Goal: Information Seeking & Learning: Learn about a topic

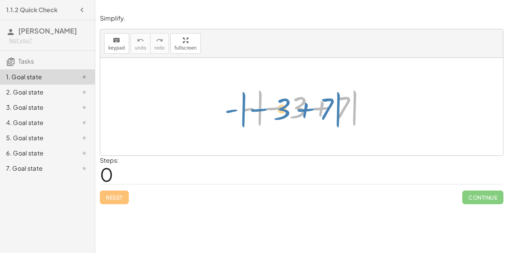
drag, startPoint x: 247, startPoint y: 108, endPoint x: 232, endPoint y: 109, distance: 14.5
click at [232, 109] on div "- | − 3 + 7 | - | − 3 + 7 |" at bounding box center [301, 107] width 145 height 46
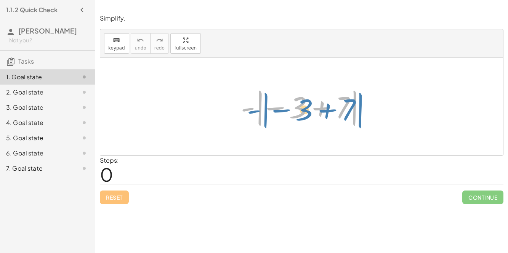
drag, startPoint x: 353, startPoint y: 107, endPoint x: 359, endPoint y: 109, distance: 6.5
click at [359, 109] on div at bounding box center [305, 107] width 136 height 42
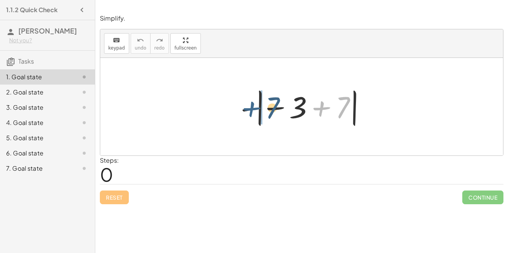
drag, startPoint x: 324, startPoint y: 108, endPoint x: 254, endPoint y: 108, distance: 69.8
click at [254, 108] on div at bounding box center [305, 107] width 136 height 42
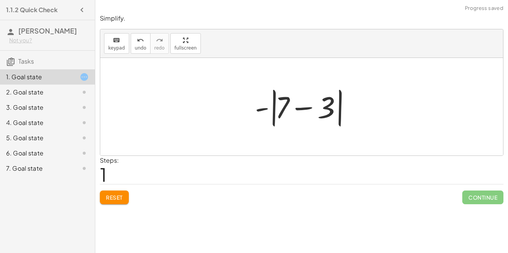
click at [258, 110] on div at bounding box center [304, 107] width 107 height 44
click at [261, 106] on div at bounding box center [304, 107] width 107 height 44
click at [310, 106] on div at bounding box center [304, 107] width 107 height 44
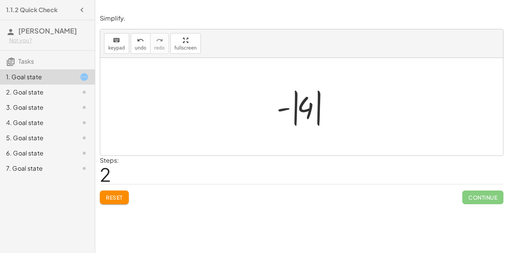
click at [286, 109] on div at bounding box center [305, 107] width 64 height 42
click at [303, 141] on div at bounding box center [301, 107] width 403 height 98
click at [302, 98] on div at bounding box center [305, 107] width 64 height 42
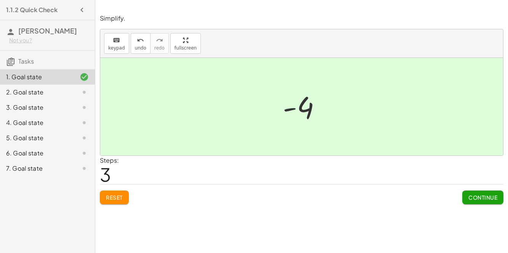
click at [482, 197] on span "Continue" at bounding box center [482, 197] width 29 height 7
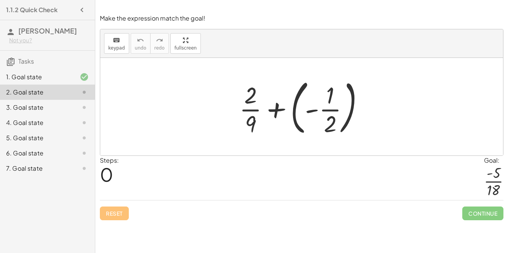
click at [331, 117] on div at bounding box center [305, 106] width 138 height 63
drag, startPoint x: 251, startPoint y: 118, endPoint x: 329, endPoint y: 116, distance: 78.5
click at [329, 116] on div at bounding box center [305, 106] width 138 height 63
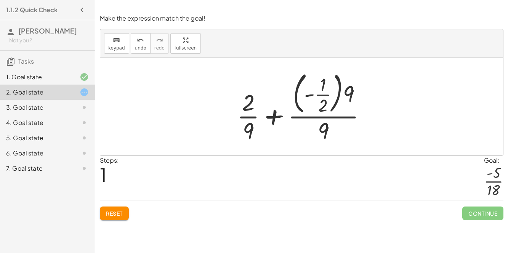
click at [271, 121] on div at bounding box center [304, 106] width 143 height 77
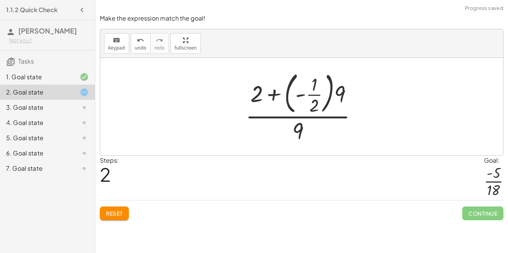
click at [339, 93] on div at bounding box center [305, 106] width 126 height 77
click at [324, 94] on div at bounding box center [305, 106] width 126 height 77
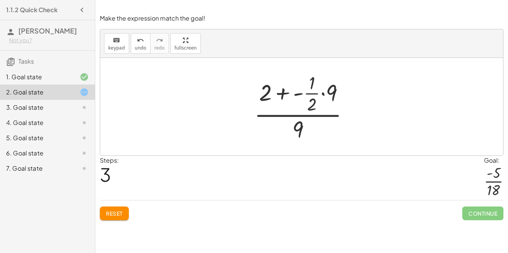
click at [280, 93] on div at bounding box center [304, 107] width 109 height 74
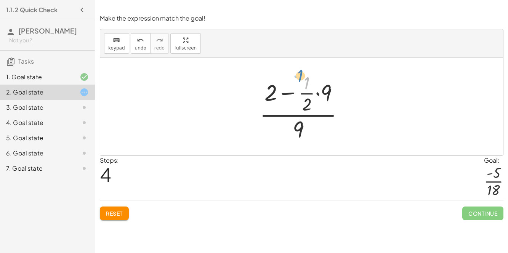
drag, startPoint x: 306, startPoint y: 85, endPoint x: 300, endPoint y: 74, distance: 13.0
click at [300, 74] on div at bounding box center [305, 107] width 98 height 74
drag, startPoint x: 275, startPoint y: 93, endPoint x: 306, endPoint y: 129, distance: 47.3
click at [306, 129] on div at bounding box center [305, 107] width 98 height 74
drag, startPoint x: 265, startPoint y: 95, endPoint x: 325, endPoint y: 95, distance: 59.8
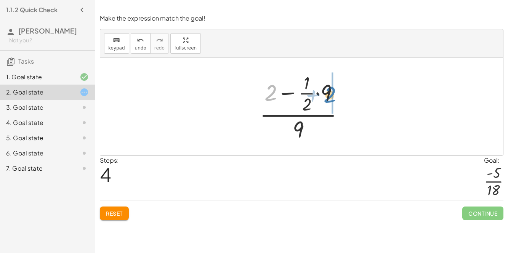
click at [325, 95] on div at bounding box center [305, 107] width 98 height 74
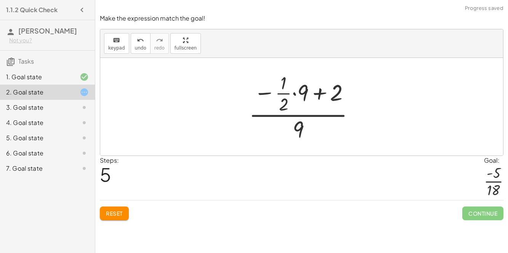
click at [117, 211] on span "Reset" at bounding box center [114, 213] width 17 height 7
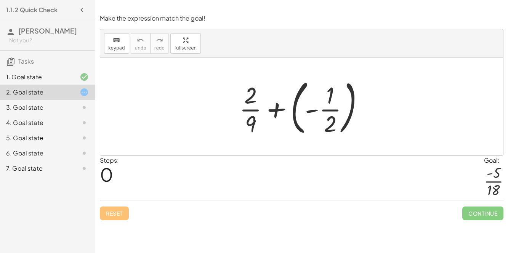
click at [204, 59] on div at bounding box center [301, 107] width 403 height 98
click at [250, 132] on div at bounding box center [305, 106] width 138 height 63
click at [237, 135] on div at bounding box center [305, 106] width 138 height 63
click at [246, 145] on div at bounding box center [301, 107] width 403 height 98
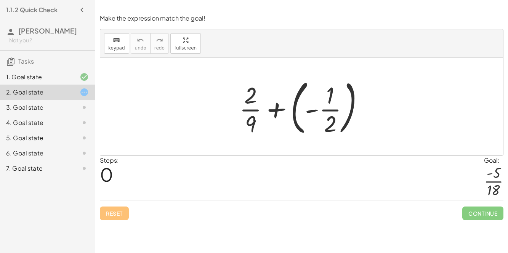
click at [246, 146] on div at bounding box center [301, 107] width 403 height 98
click at [249, 117] on div at bounding box center [305, 106] width 138 height 63
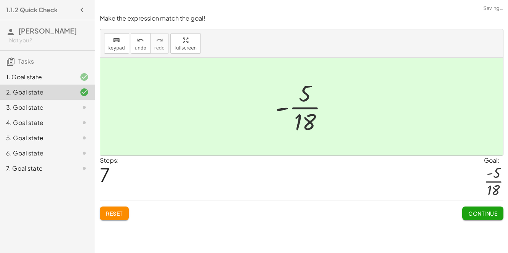
click at [474, 211] on span "Continue" at bounding box center [482, 213] width 29 height 7
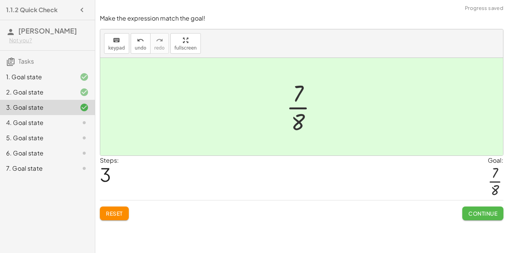
click at [466, 210] on button "Continue" at bounding box center [482, 214] width 41 height 14
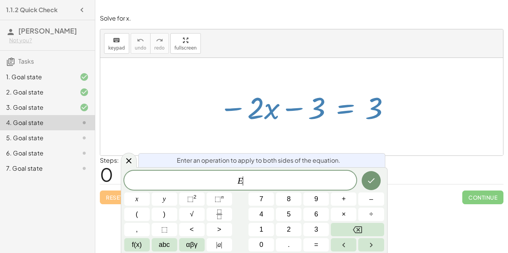
click at [344, 198] on span "+" at bounding box center [344, 199] width 4 height 10
click at [311, 230] on button "3" at bounding box center [316, 229] width 26 height 13
click at [376, 183] on button "Done" at bounding box center [371, 180] width 19 height 19
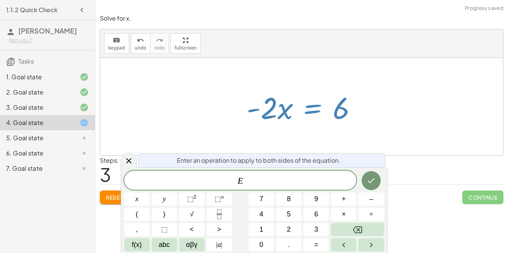
click at [220, 234] on span ">" at bounding box center [219, 230] width 4 height 10
click at [356, 228] on icon "Backspace" at bounding box center [357, 229] width 9 height 9
click at [220, 216] on icon "Fraction" at bounding box center [220, 215] width 10 height 10
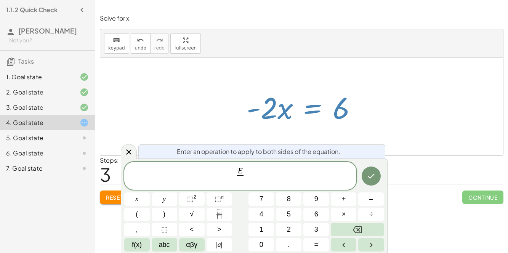
click at [367, 205] on button "–" at bounding box center [371, 198] width 26 height 13
click at [281, 230] on button "2" at bounding box center [289, 229] width 26 height 13
click at [369, 180] on icon "Done" at bounding box center [371, 176] width 9 height 9
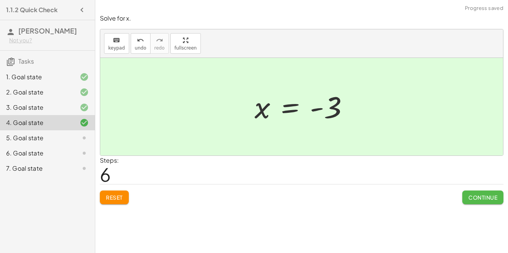
click at [467, 201] on button "Continue" at bounding box center [482, 198] width 41 height 14
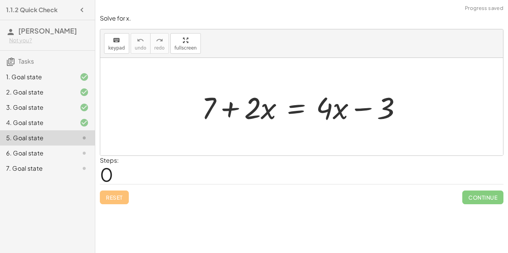
click at [292, 111] on div at bounding box center [305, 106] width 214 height 39
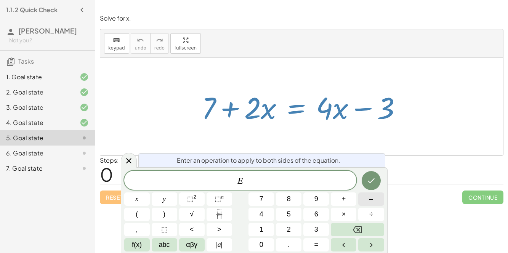
click at [366, 203] on button "–" at bounding box center [371, 198] width 26 height 13
click at [247, 195] on div "E − ​ x y ⬚ 2 ⬚ n 7 8 9 + – ( ) √ 4 5 6 × ÷ , ⬚ < > 1 2 3 f(x) abc αβγ | a | 0 …" at bounding box center [254, 211] width 260 height 81
click at [258, 196] on button "7" at bounding box center [262, 198] width 26 height 13
click at [378, 180] on button "Done" at bounding box center [371, 180] width 19 height 19
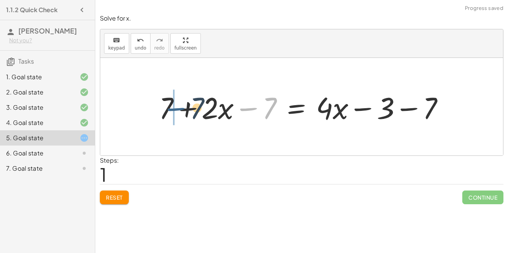
drag, startPoint x: 249, startPoint y: 109, endPoint x: 173, endPoint y: 107, distance: 76.6
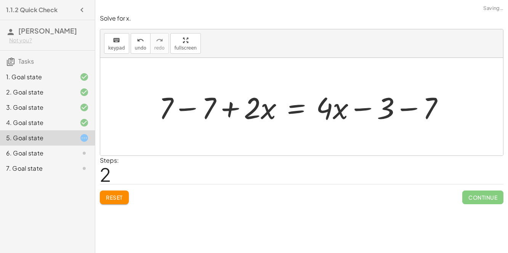
click at [185, 106] on div at bounding box center [304, 106] width 299 height 39
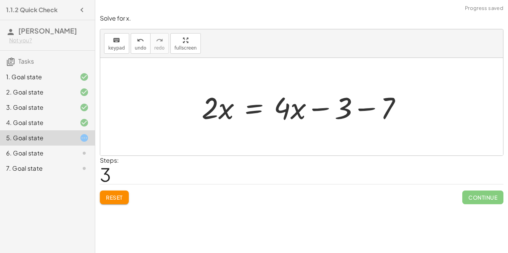
click at [364, 109] on div at bounding box center [305, 106] width 214 height 39
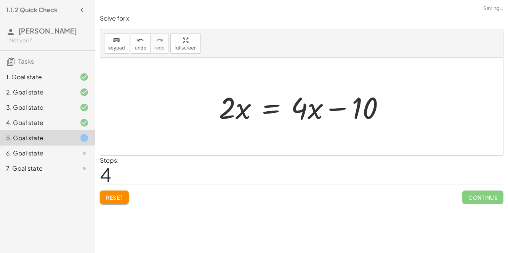
click at [278, 107] on div at bounding box center [305, 106] width 180 height 39
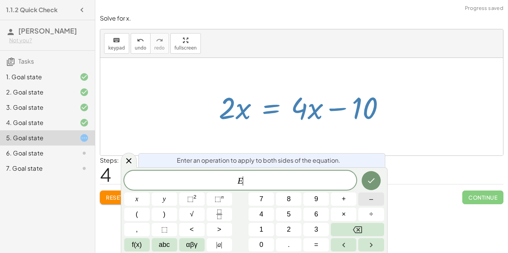
click at [370, 199] on span "–" at bounding box center [371, 199] width 4 height 10
click at [260, 214] on span "4" at bounding box center [262, 214] width 4 height 10
click at [379, 184] on button "Done" at bounding box center [371, 180] width 19 height 19
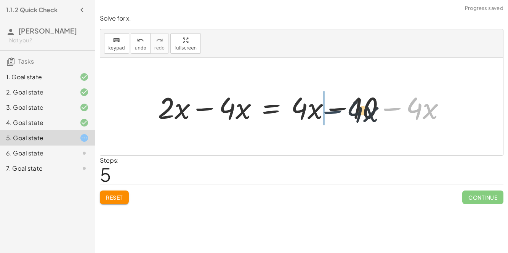
drag, startPoint x: 383, startPoint y: 108, endPoint x: 314, endPoint y: 110, distance: 68.6
click at [314, 110] on div at bounding box center [305, 106] width 302 height 39
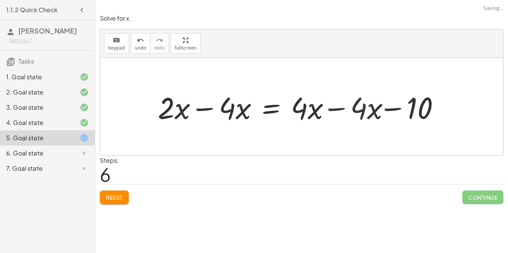
click at [329, 107] on div at bounding box center [305, 106] width 302 height 39
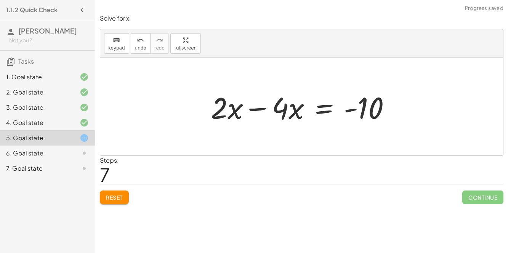
click at [207, 109] on div "+ 7 + · 2 · x = + · 4 · x − 3 + 7 + · 2 · x − 7 = + · 4 · x − 3 − 7 + 7 − 7 + ·…" at bounding box center [300, 106] width 203 height 43
click at [253, 106] on div at bounding box center [305, 106] width 194 height 39
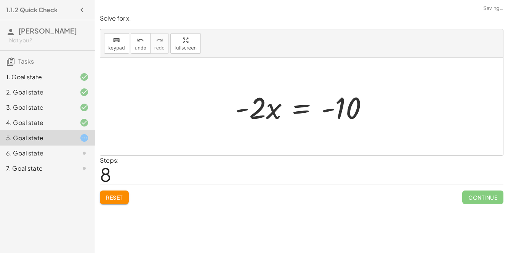
click at [307, 112] on div at bounding box center [304, 106] width 147 height 39
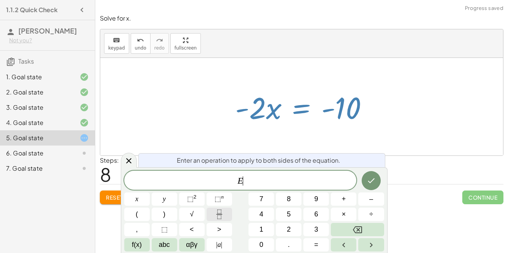
click at [219, 216] on icon "Fraction" at bounding box center [220, 215] width 10 height 10
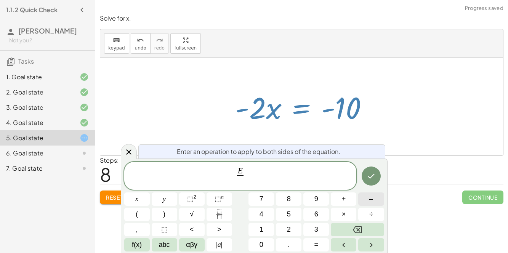
click at [369, 204] on button "–" at bounding box center [371, 198] width 26 height 13
click at [286, 233] on button "2" at bounding box center [289, 229] width 26 height 13
click at [372, 173] on icon "Done" at bounding box center [371, 176] width 9 height 9
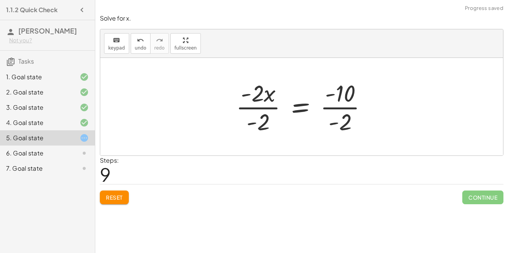
click at [252, 111] on div at bounding box center [304, 106] width 145 height 59
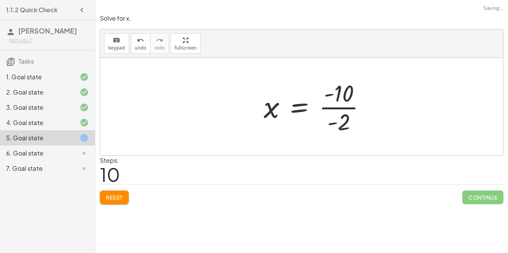
click at [346, 106] on div at bounding box center [318, 106] width 116 height 59
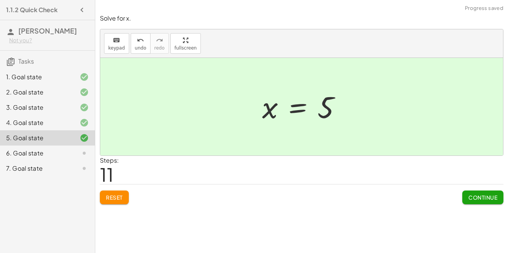
click at [493, 195] on span "Continue" at bounding box center [482, 197] width 29 height 7
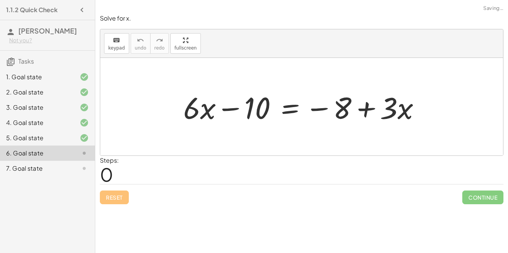
click at [293, 109] on div at bounding box center [305, 106] width 251 height 39
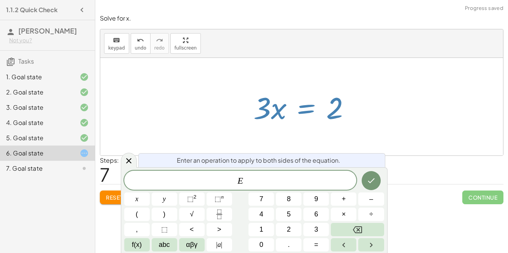
click at [219, 217] on icon "Fraction" at bounding box center [220, 215] width 10 height 10
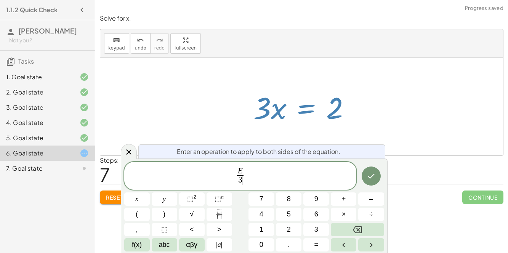
click at [377, 180] on button "Done" at bounding box center [371, 176] width 19 height 19
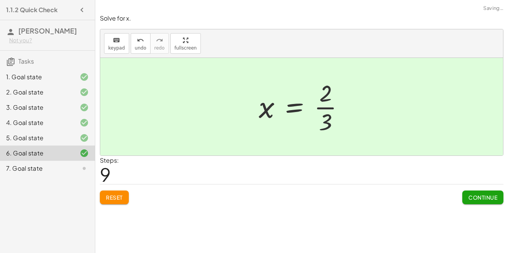
click at [501, 200] on button "Continue" at bounding box center [482, 198] width 41 height 14
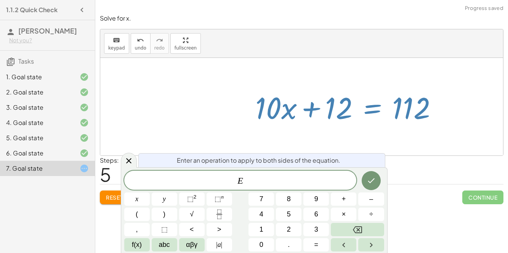
click at [375, 198] on button "–" at bounding box center [371, 198] width 26 height 13
click at [261, 230] on span "1" at bounding box center [262, 230] width 4 height 10
click at [289, 230] on span "2" at bounding box center [289, 230] width 4 height 10
click at [369, 181] on icon "Done" at bounding box center [371, 180] width 7 height 5
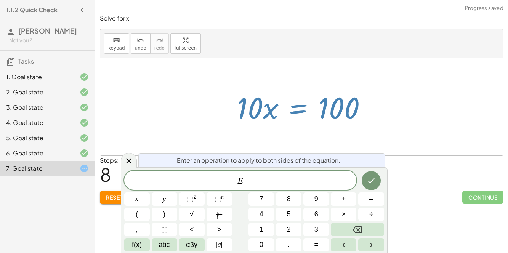
click at [218, 213] on icon "Fraction" at bounding box center [220, 215] width 10 height 10
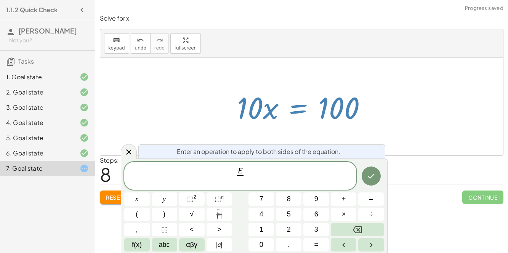
click at [261, 230] on span "1" at bounding box center [262, 230] width 4 height 10
click at [265, 247] on button "0" at bounding box center [262, 244] width 26 height 13
click at [150, 192] on div at bounding box center [137, 198] width 26 height 13
click at [368, 175] on icon "Done" at bounding box center [371, 176] width 9 height 9
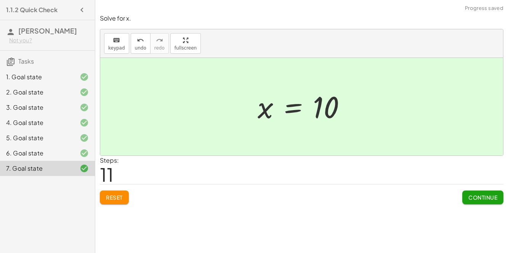
click at [475, 194] on span "Continue" at bounding box center [482, 197] width 29 height 7
